Goal: Task Accomplishment & Management: Manage account settings

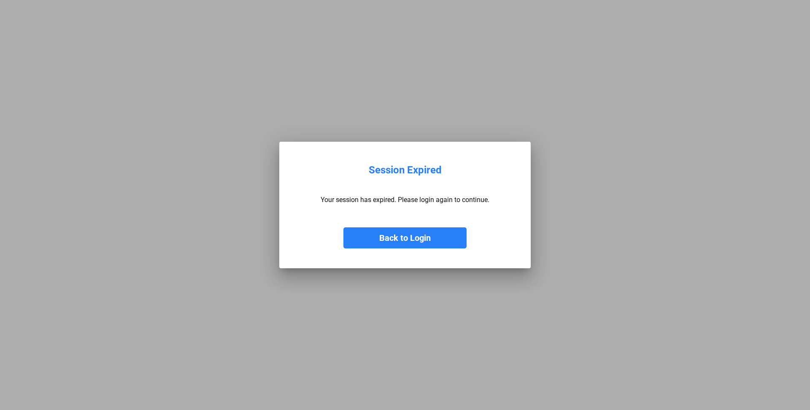
click at [423, 235] on button "Back to Login" at bounding box center [404, 237] width 123 height 21
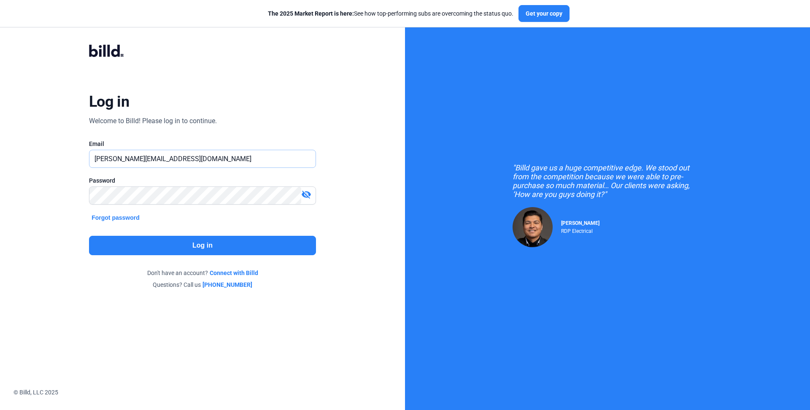
type input "[PERSON_NAME][EMAIL_ADDRESS][DOMAIN_NAME]"
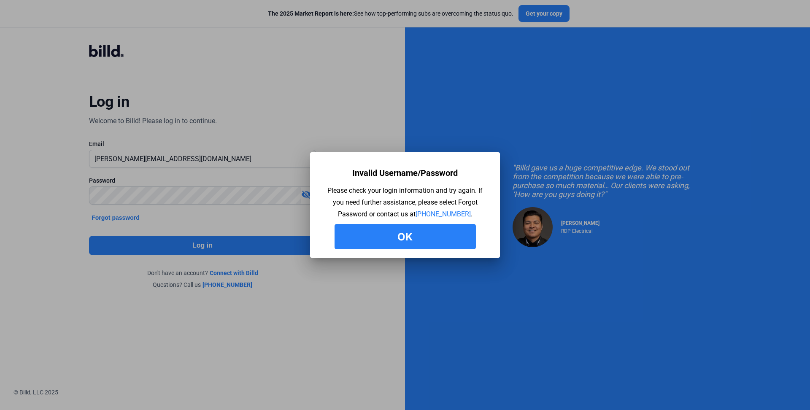
click at [450, 244] on button "Ok" at bounding box center [405, 236] width 141 height 25
